Goal: Information Seeking & Learning: Learn about a topic

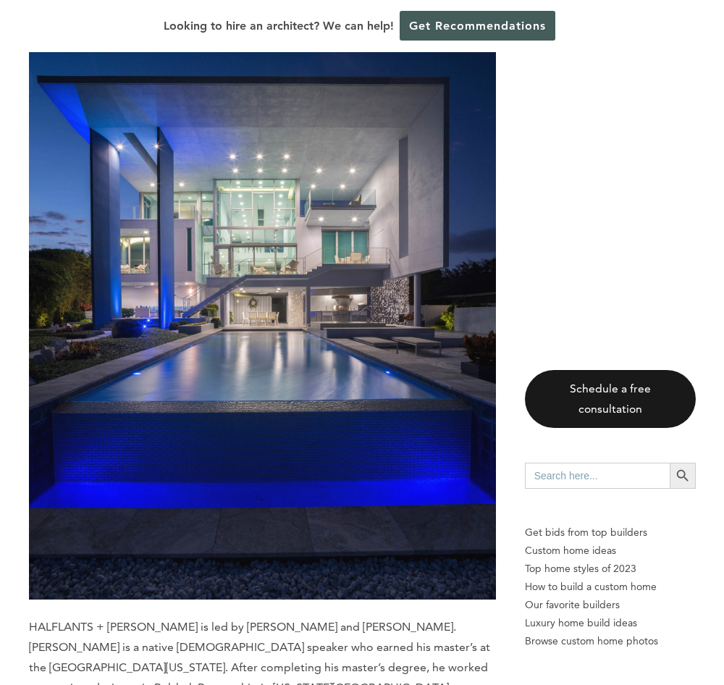
scroll to position [1263, 0]
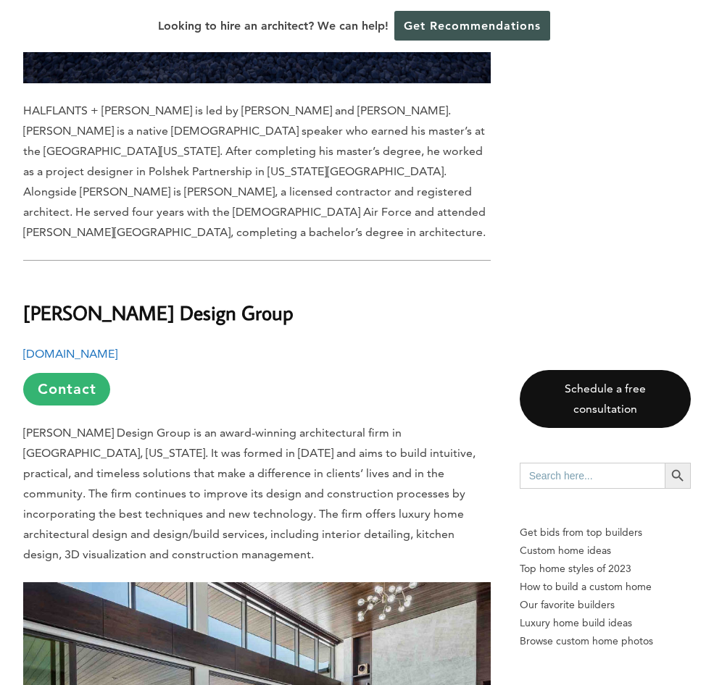
scroll to position [1773, 0]
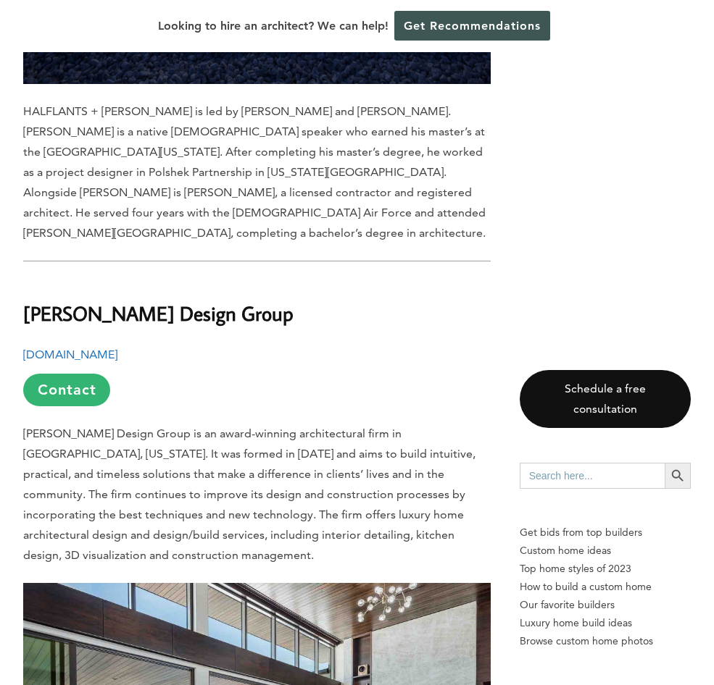
click at [87, 348] on b "[DOMAIN_NAME]" at bounding box center [70, 355] width 94 height 14
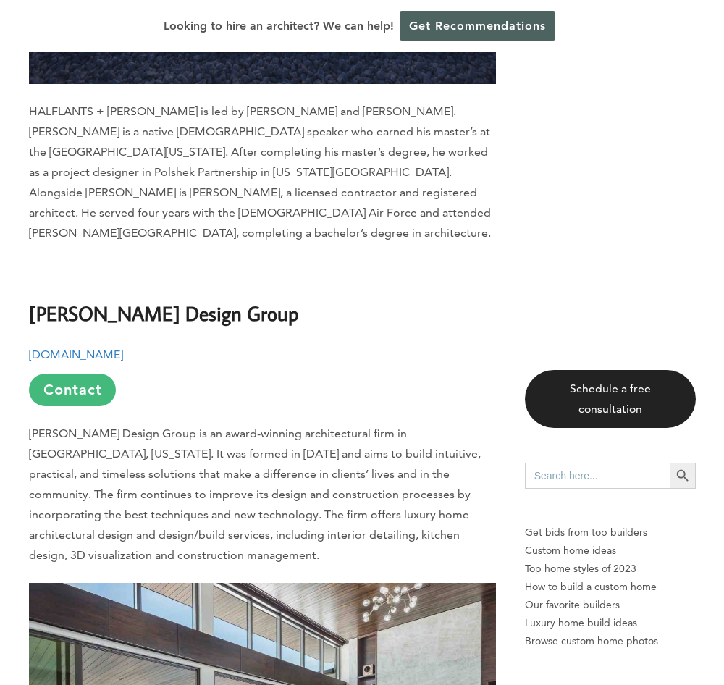
scroll to position [1788, 0]
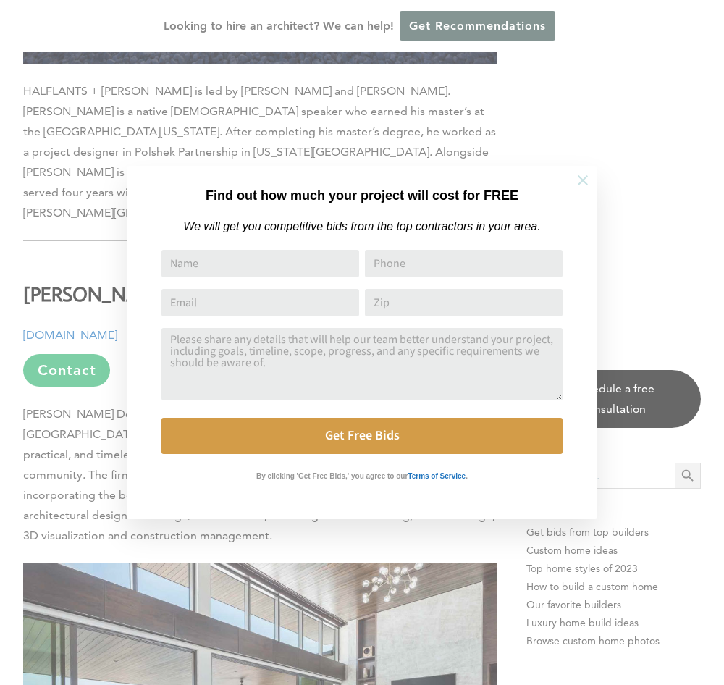
click at [582, 178] on icon at bounding box center [583, 180] width 10 height 10
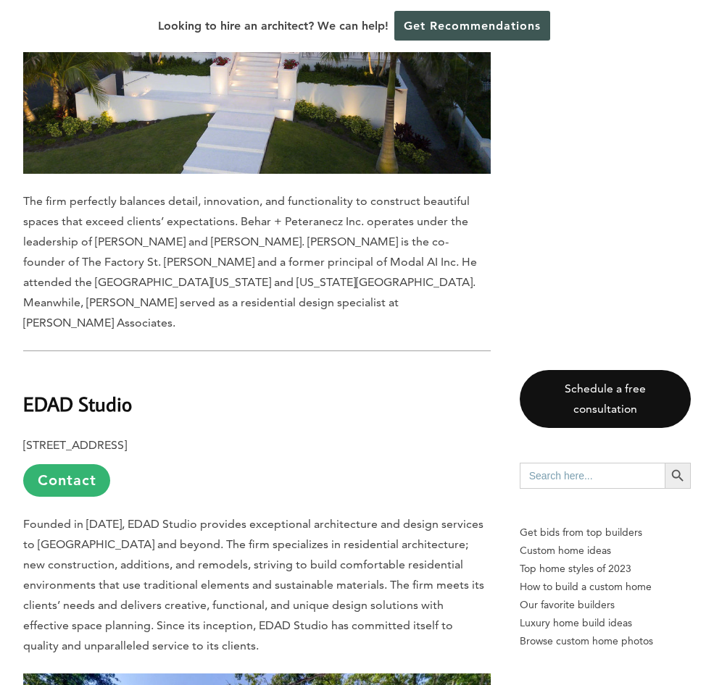
scroll to position [4046, 0]
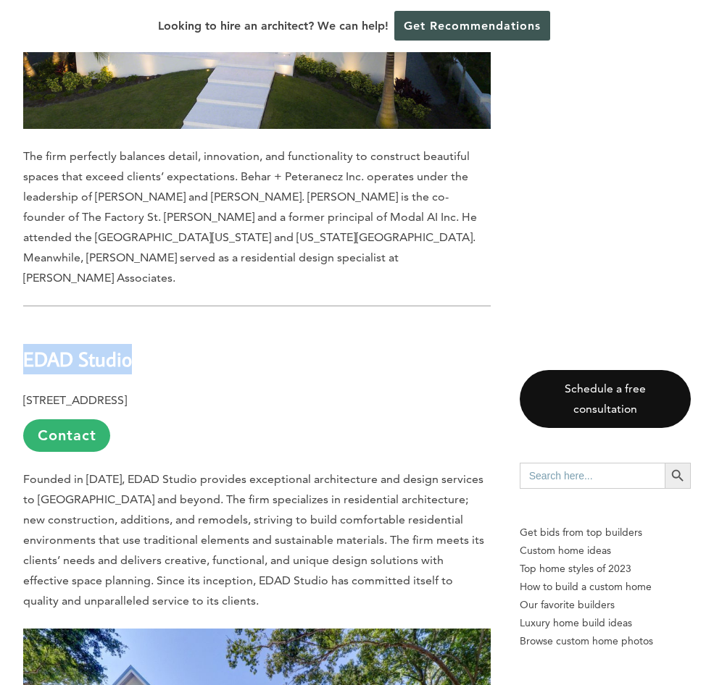
drag, startPoint x: 22, startPoint y: 104, endPoint x: 140, endPoint y: 114, distance: 117.8
drag, startPoint x: 140, startPoint y: 114, endPoint x: 117, endPoint y: 114, distance: 22.5
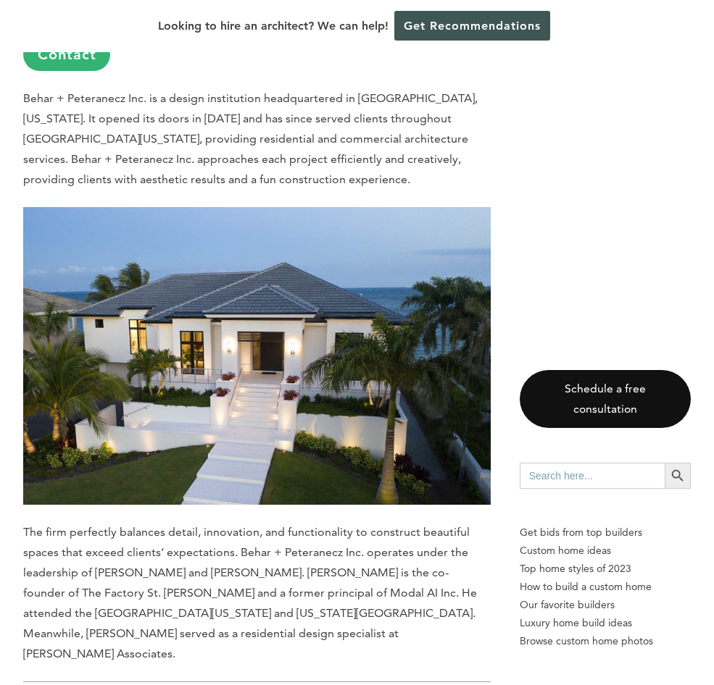
scroll to position [3827, 0]
